Goal: Task Accomplishment & Management: Manage account settings

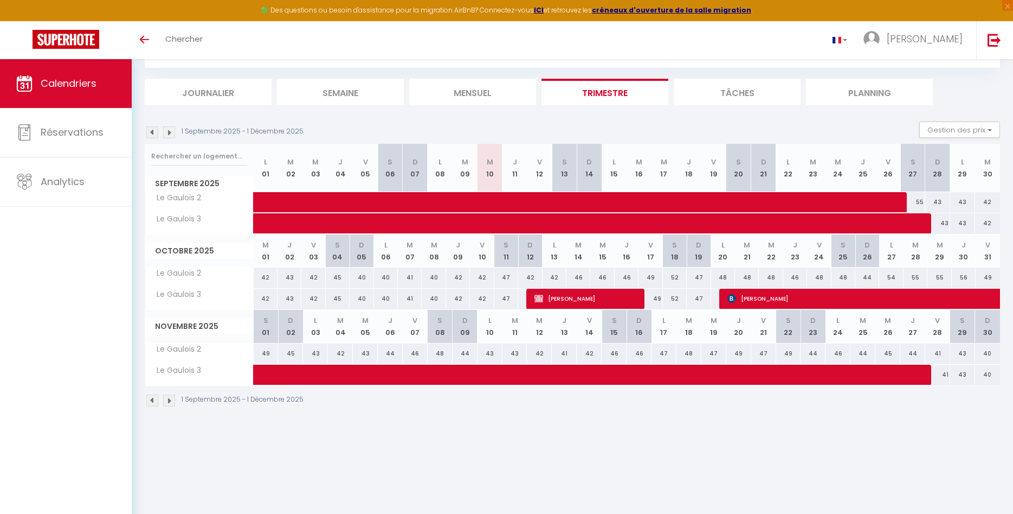
click at [615, 297] on span "[PERSON_NAME]" at bounding box center [589, 298] width 108 height 21
select select "OK"
select select "KO"
select select "0"
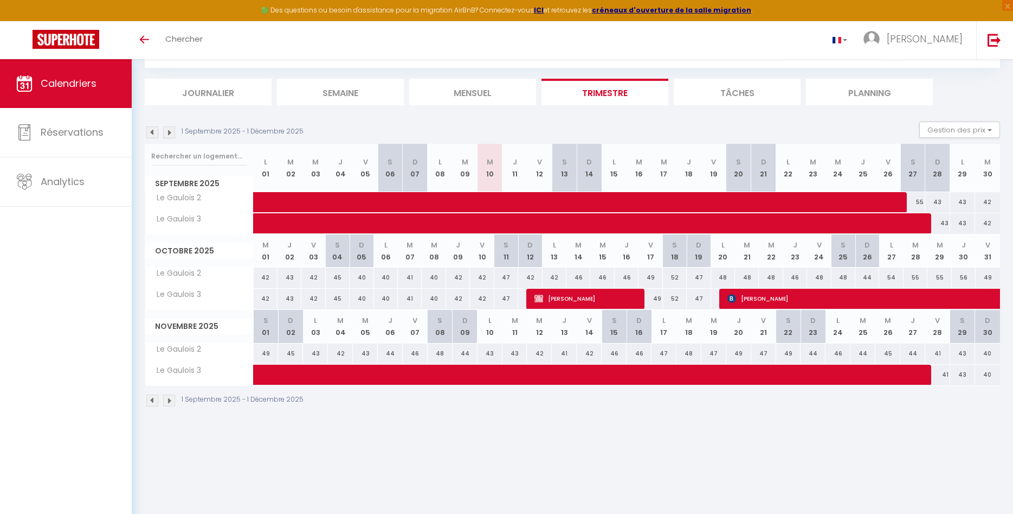
select select "1"
select select
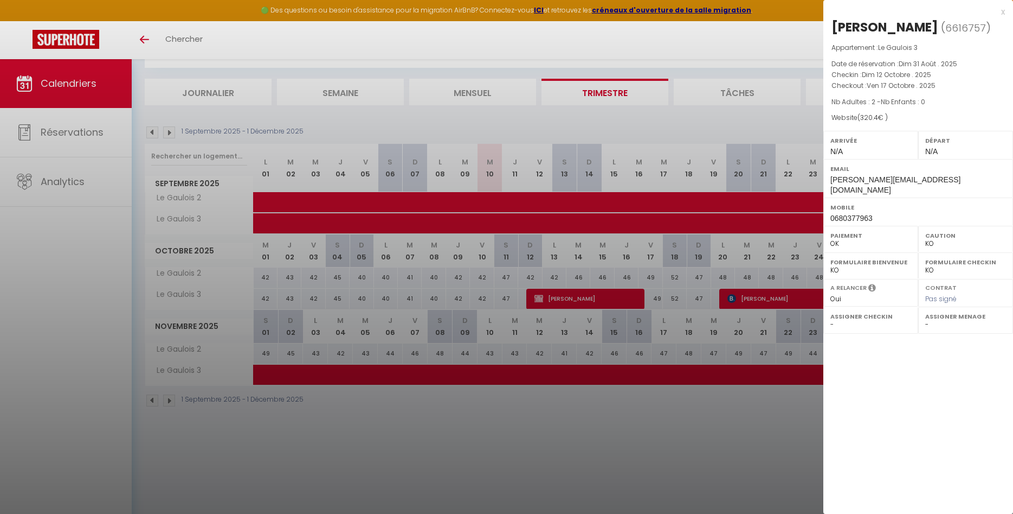
click at [1003, 12] on div "x" at bounding box center [915, 11] width 182 height 13
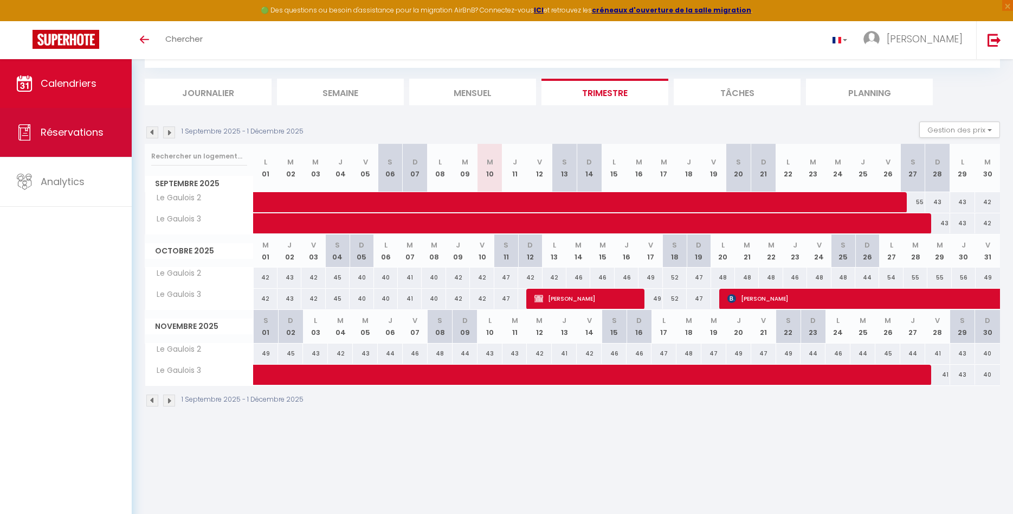
click at [48, 133] on span "Réservations" at bounding box center [72, 132] width 63 height 14
select select "not_cancelled"
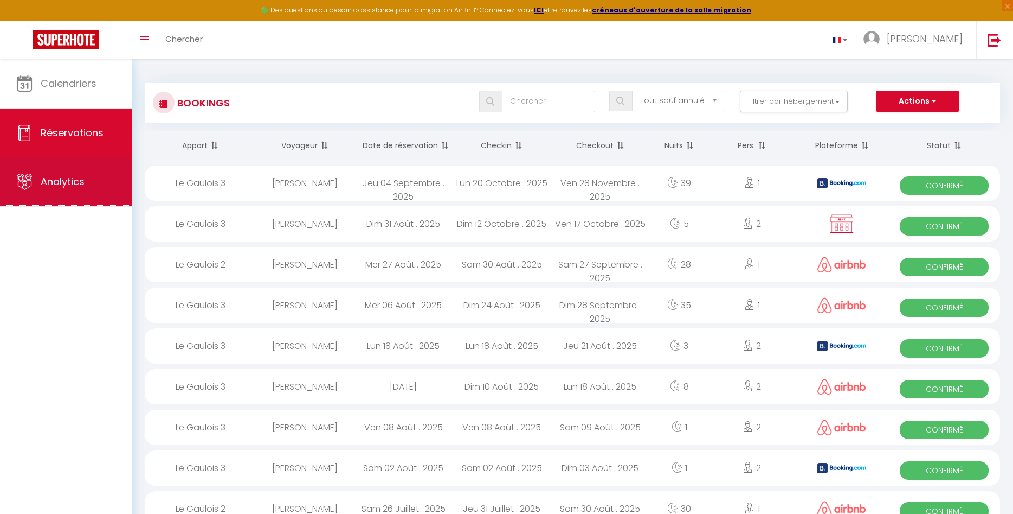
click at [88, 183] on link "Analytics" at bounding box center [66, 181] width 132 height 49
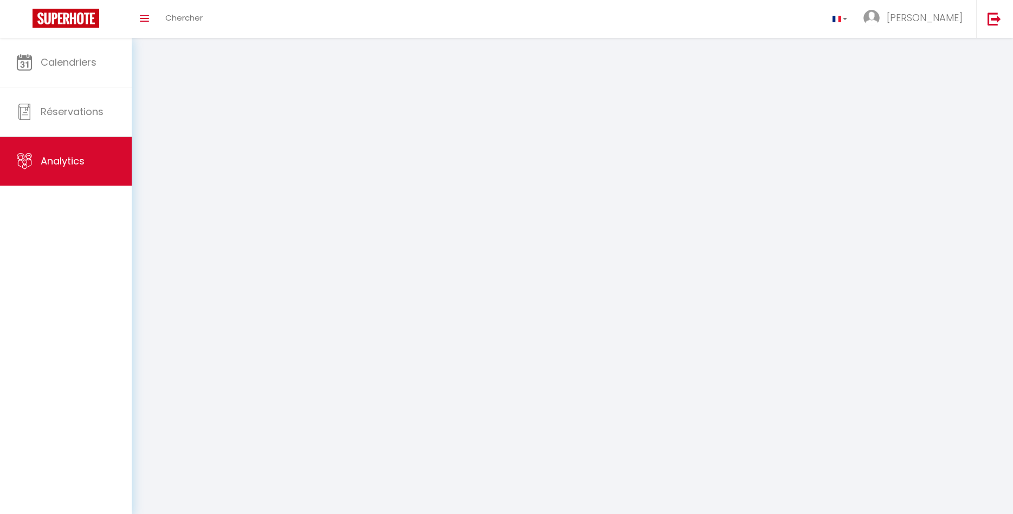
select select "2025"
select select "9"
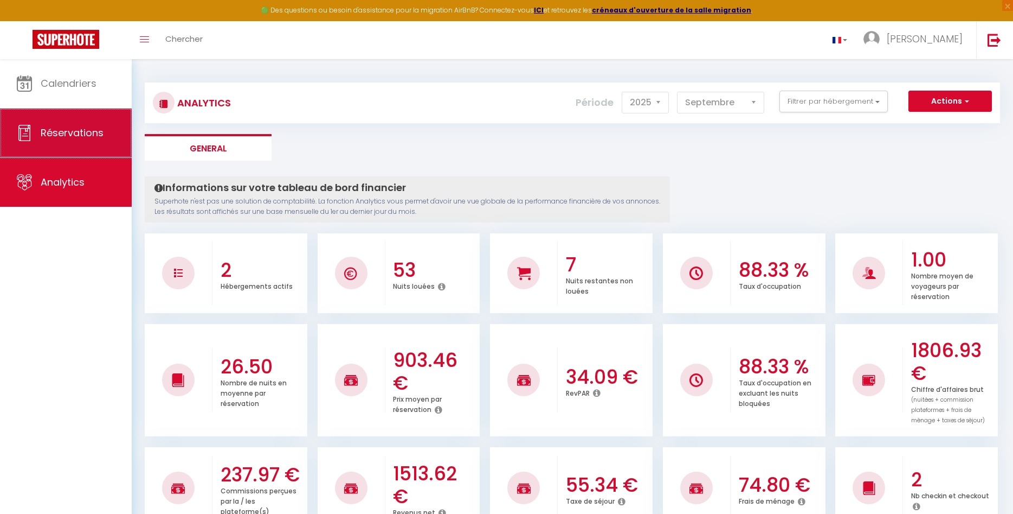
click at [79, 132] on span "Réservations" at bounding box center [72, 133] width 63 height 14
select select "not_cancelled"
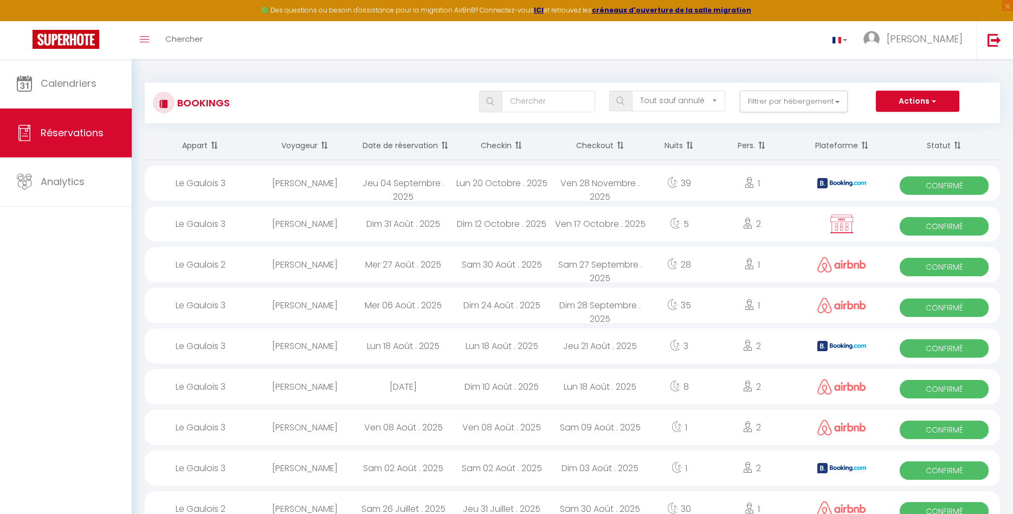
click at [840, 234] on img at bounding box center [842, 224] width 27 height 21
select select "OK"
select select "KO"
select select "0"
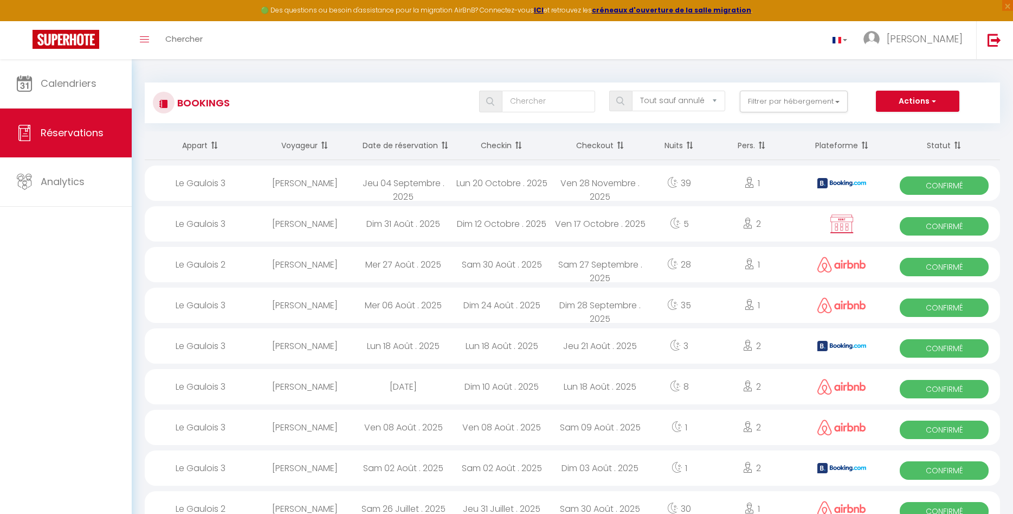
select select "1"
select select
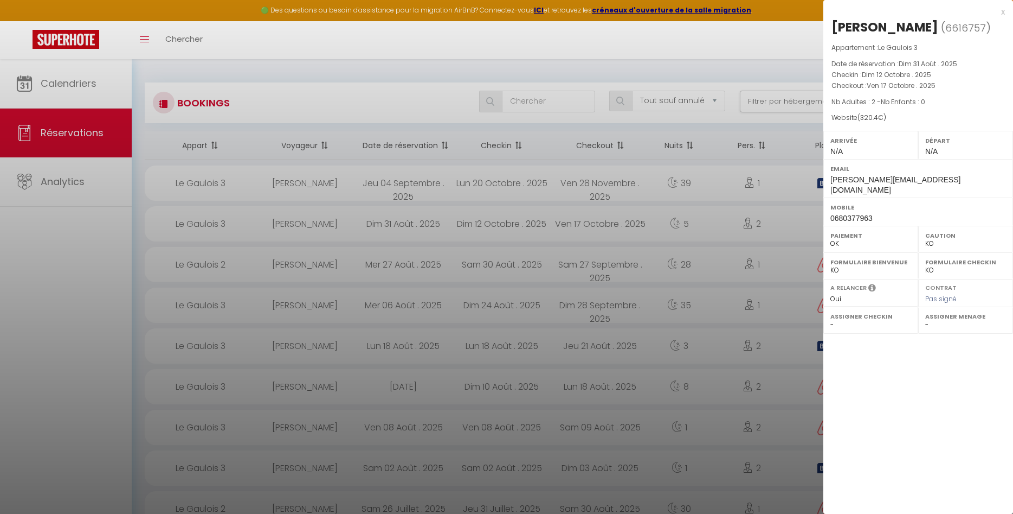
click at [1005, 12] on div "x [PERSON_NAME] ( 6616757 ) Appartement : Le Gaulois 3 Date de réservation : [D…" at bounding box center [919, 115] width 190 height 231
click at [1002, 14] on div "x" at bounding box center [915, 11] width 182 height 13
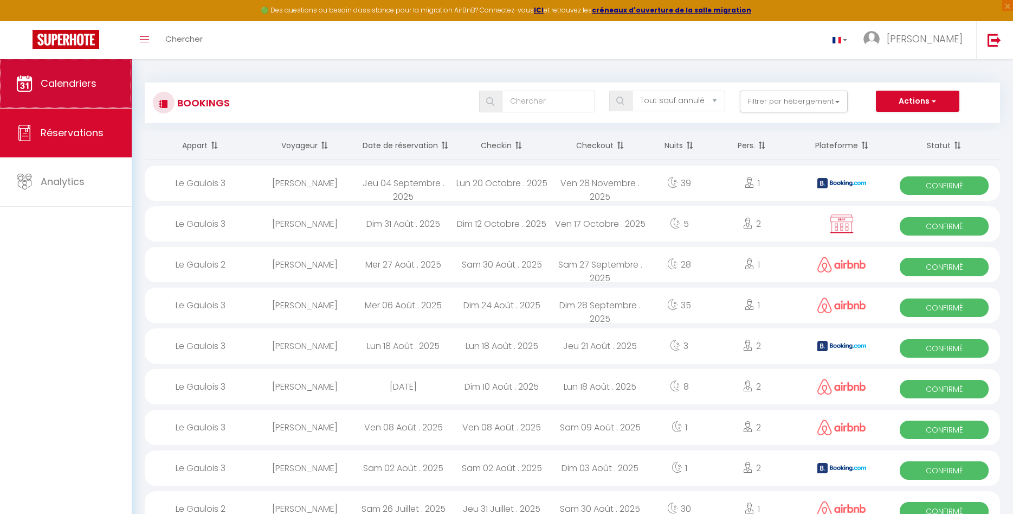
click at [67, 81] on span "Calendriers" at bounding box center [69, 83] width 56 height 14
